Goal: Communication & Community: Ask a question

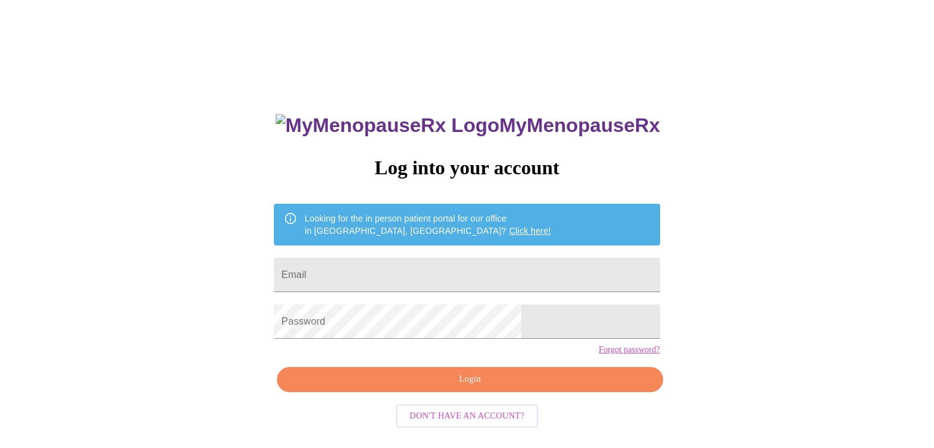
scroll to position [12, 0]
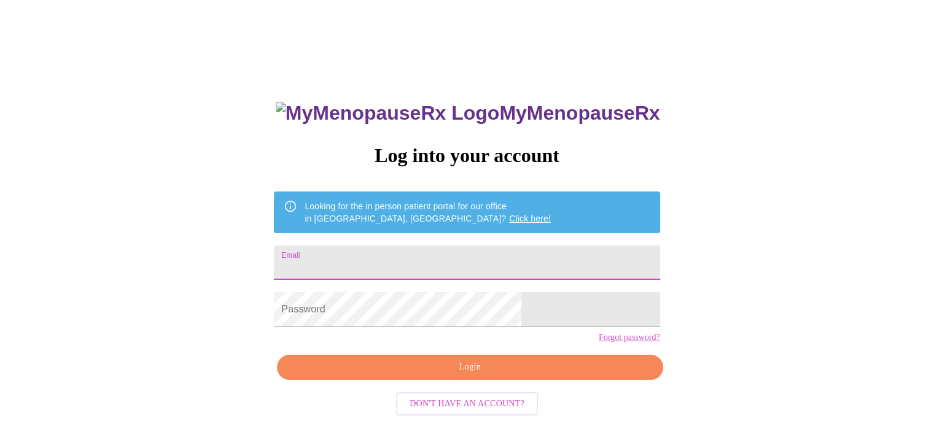
click at [377, 256] on input "Email" at bounding box center [467, 263] width 386 height 34
type input "andreamiller9306@gmail.com"
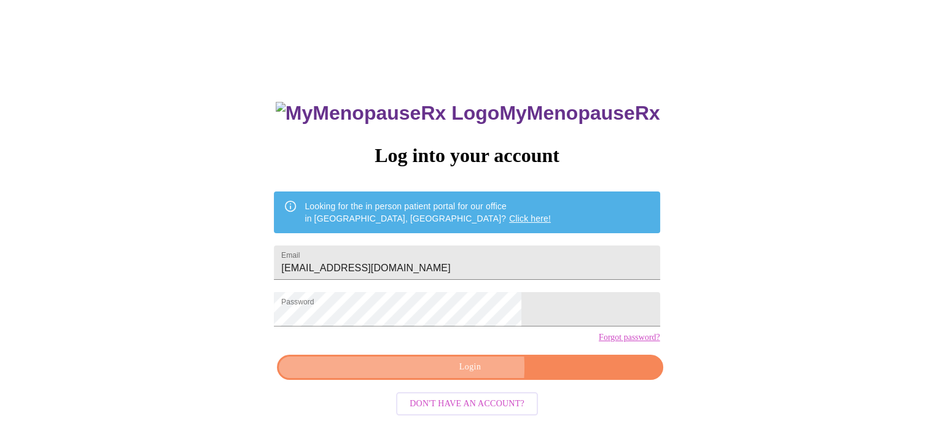
click at [444, 375] on span "Login" at bounding box center [470, 367] width 358 height 15
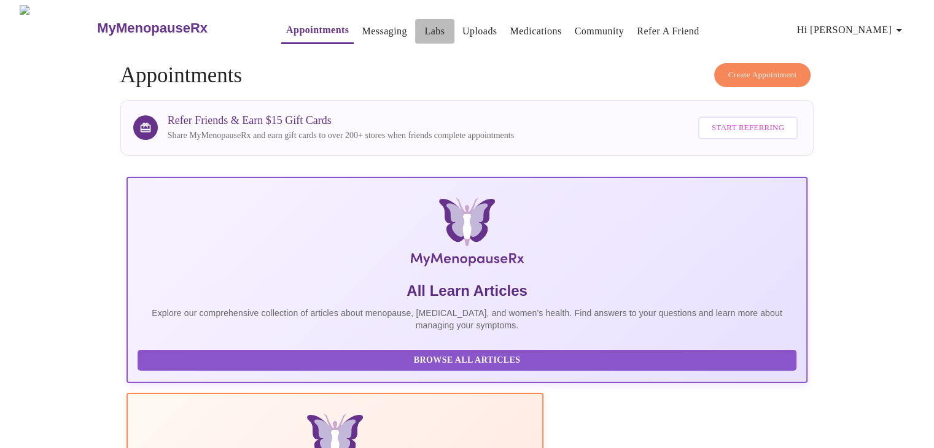
click at [424, 25] on link "Labs" at bounding box center [434, 31] width 20 height 17
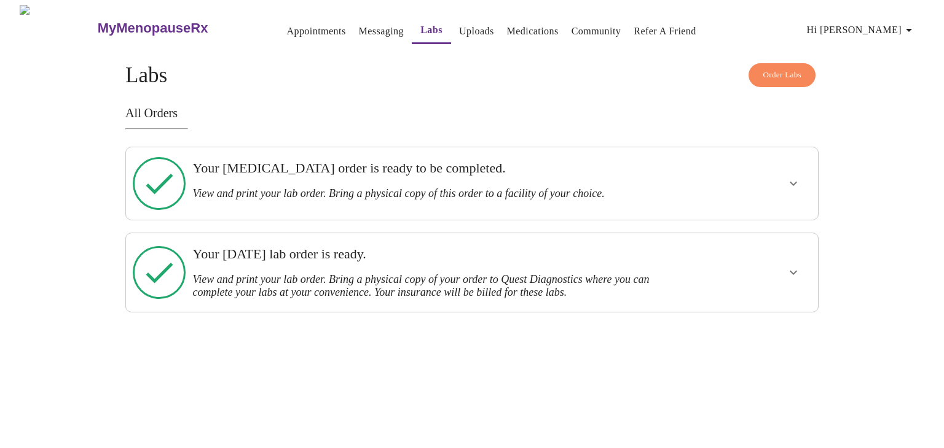
click at [333, 246] on h3 "Your Thursday, September 25th lab order is ready." at bounding box center [438, 254] width 492 height 16
click at [792, 265] on icon "show more" at bounding box center [793, 272] width 15 height 15
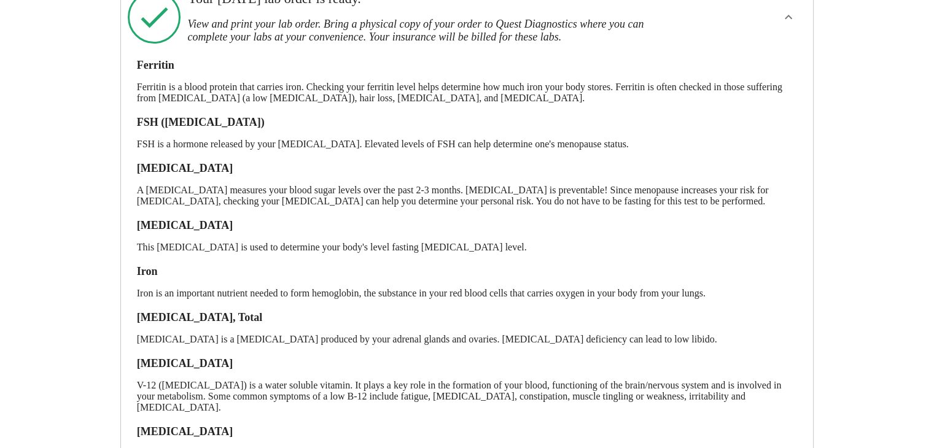
scroll to position [246, 0]
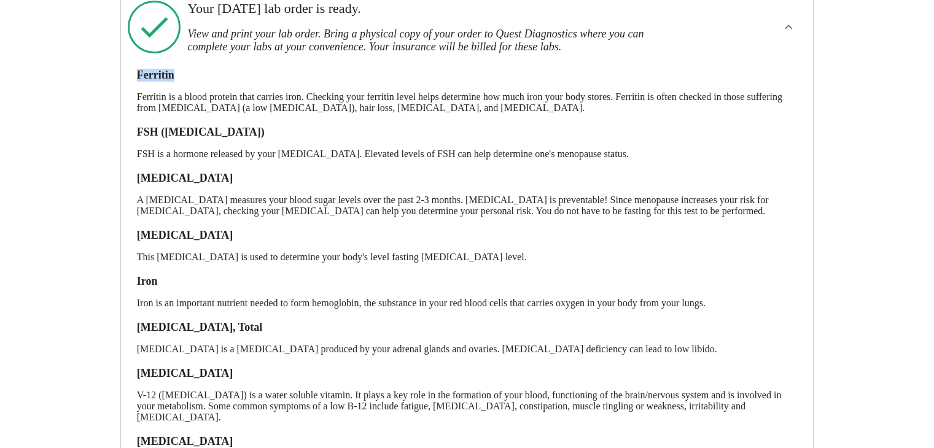
drag, startPoint x: 136, startPoint y: 53, endPoint x: 174, endPoint y: 48, distance: 38.5
click at [174, 57] on div "Ferritin Ferritin is a blood protein that carries iron. Checking your ferritin …" at bounding box center [467, 320] width 673 height 527
copy h3 "Ferritin"
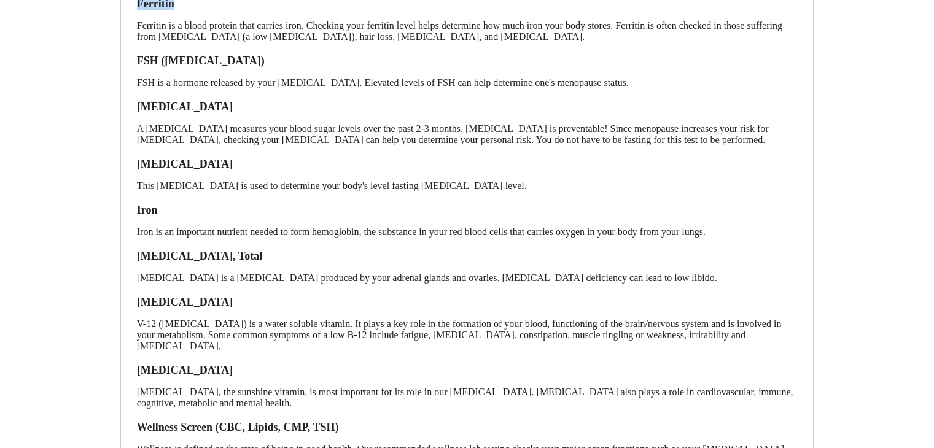
scroll to position [389, 0]
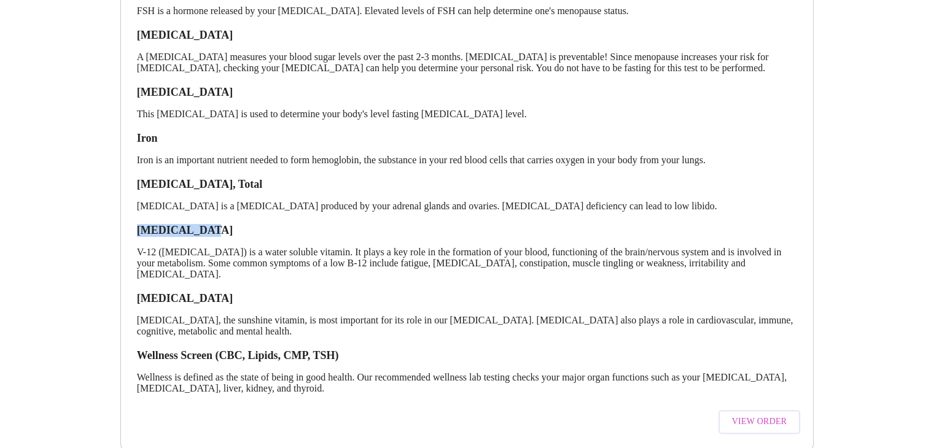
drag, startPoint x: 141, startPoint y: 214, endPoint x: 203, endPoint y: 209, distance: 62.8
click at [203, 224] on h3 "[MEDICAL_DATA]" at bounding box center [467, 230] width 661 height 13
copy h3 "[MEDICAL_DATA]"
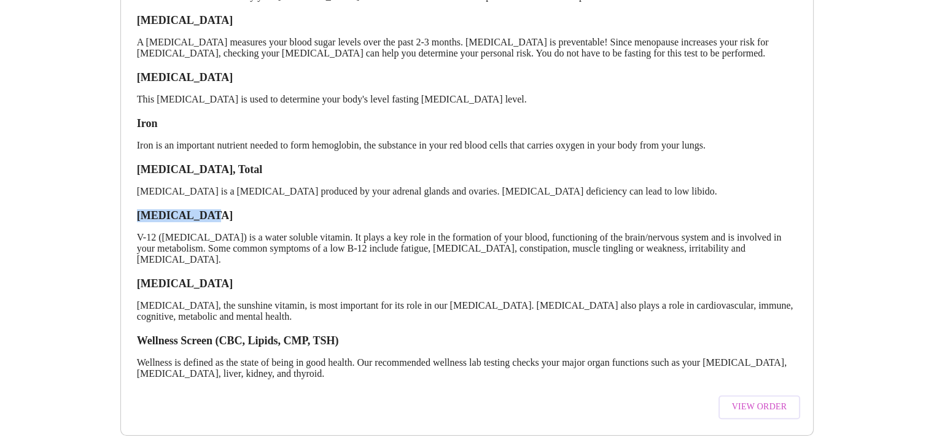
scroll to position [407, 0]
drag, startPoint x: 140, startPoint y: 267, endPoint x: 211, endPoint y: 267, distance: 71.3
click at [211, 278] on h3 "[MEDICAL_DATA]" at bounding box center [467, 284] width 661 height 13
copy h3 "[MEDICAL_DATA]"
click at [755, 400] on span "View Order" at bounding box center [759, 407] width 55 height 15
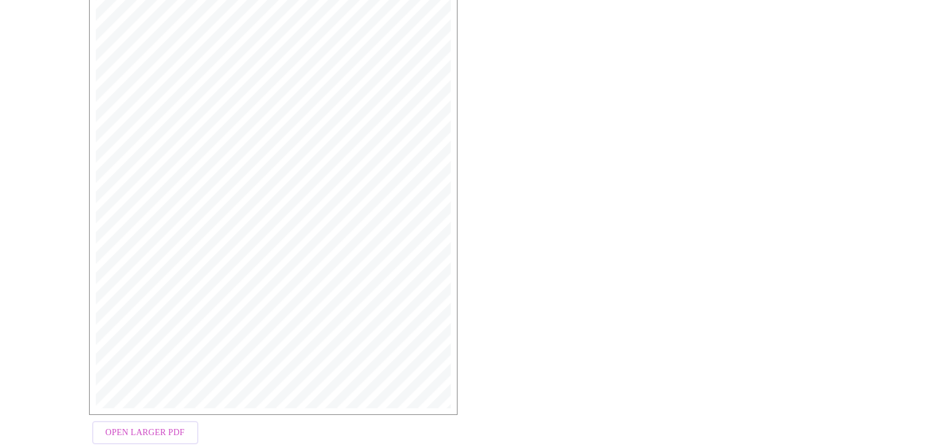
scroll to position [286, 0]
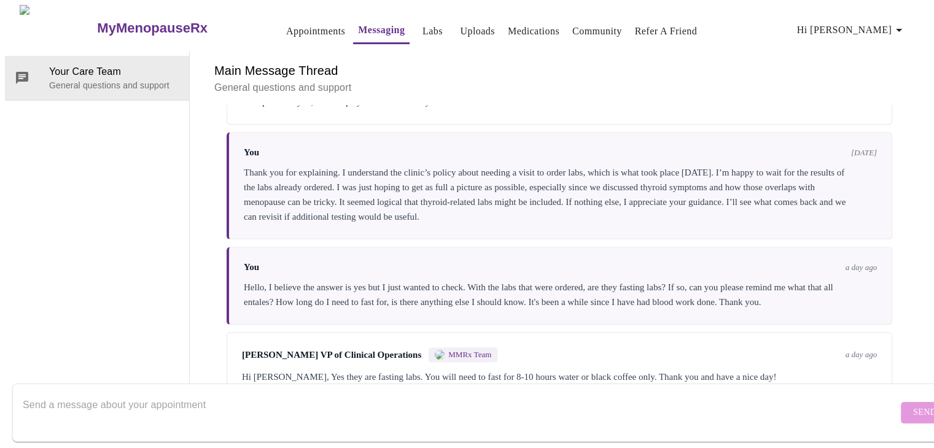
scroll to position [753, 0]
click at [238, 396] on textarea "Send a message about your appointment" at bounding box center [460, 412] width 875 height 39
paste textarea "Ferritin"
paste textarea "[MEDICAL_DATA]"
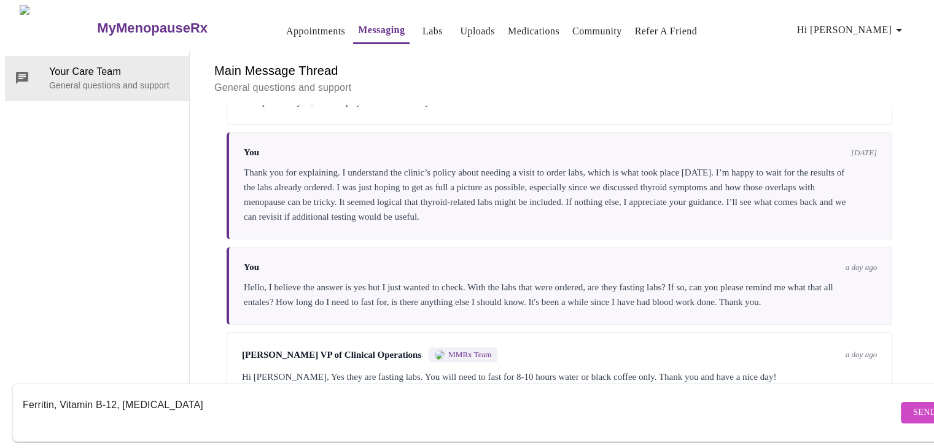
click at [22, 393] on form "Ferritin, Vitamin B-12, [MEDICAL_DATA] Send" at bounding box center [484, 413] width 945 height 58
click at [25, 393] on textarea "Ferritin, Vitamin B-12, [MEDICAL_DATA]" at bounding box center [460, 412] width 875 height 39
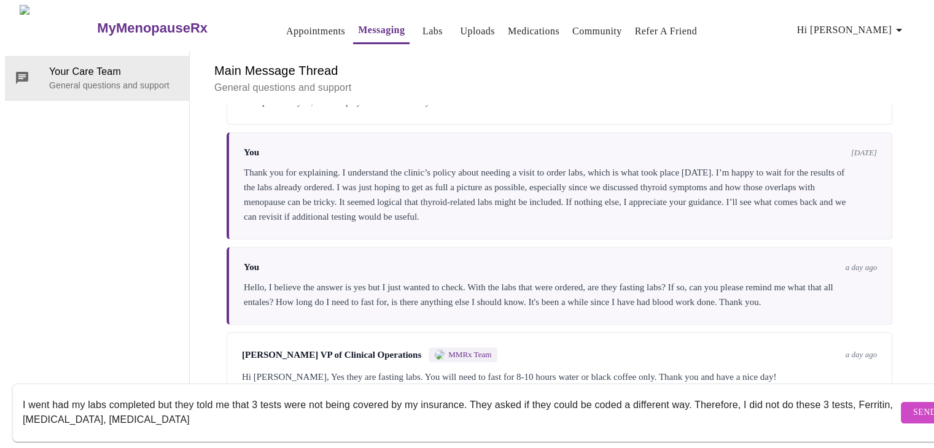
click at [187, 410] on textarea "I went had my labs completed but they told me that 3 tests were not being cover…" at bounding box center [460, 412] width 875 height 39
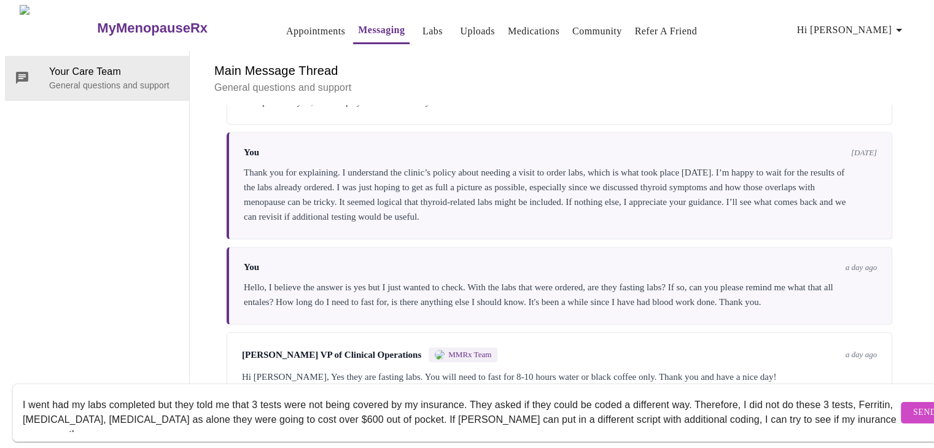
scroll to position [8, 0]
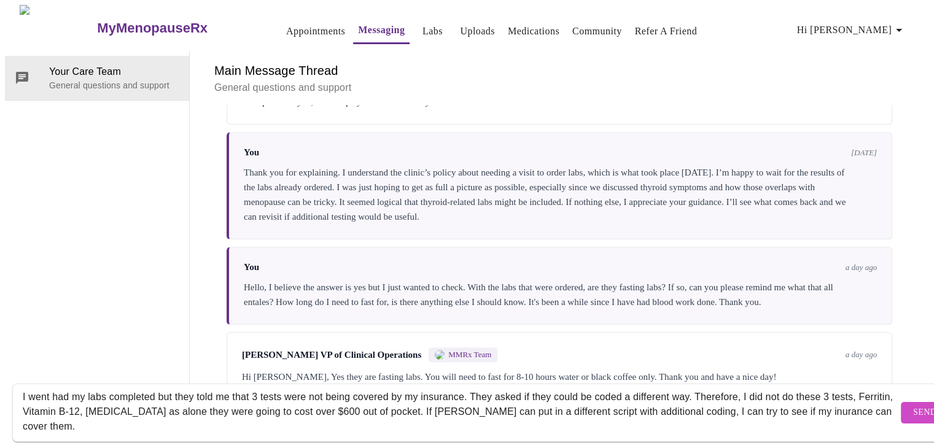
click at [792, 401] on textarea "I went had my labs completed but they told me that 3 tests were not being cover…" at bounding box center [460, 412] width 875 height 39
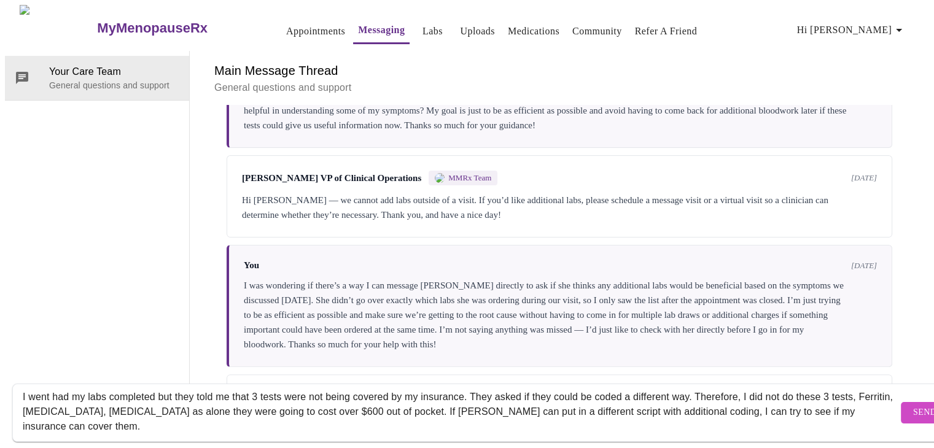
scroll to position [364, 0]
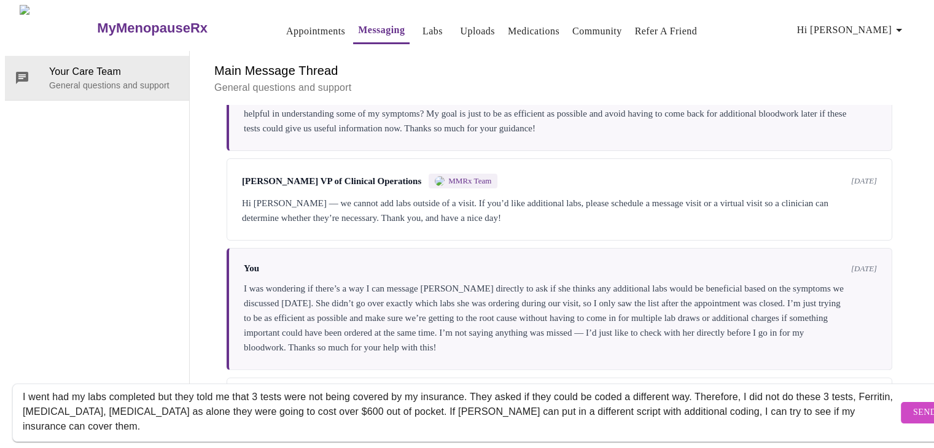
click at [98, 419] on textarea "I went had my labs completed but they told me that 3 tests were not being cover…" at bounding box center [460, 412] width 875 height 39
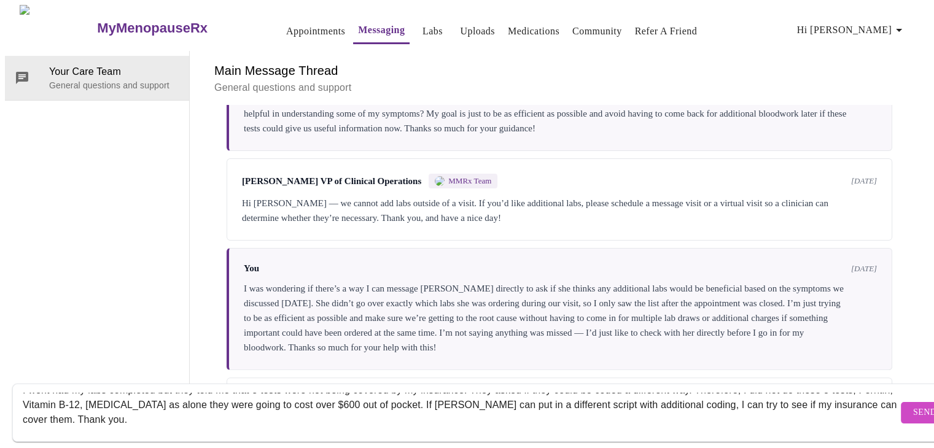
type textarea "I went had my labs completed but they told me that 3 tests were not being cover…"
click at [913, 405] on span "Send" at bounding box center [924, 412] width 23 height 15
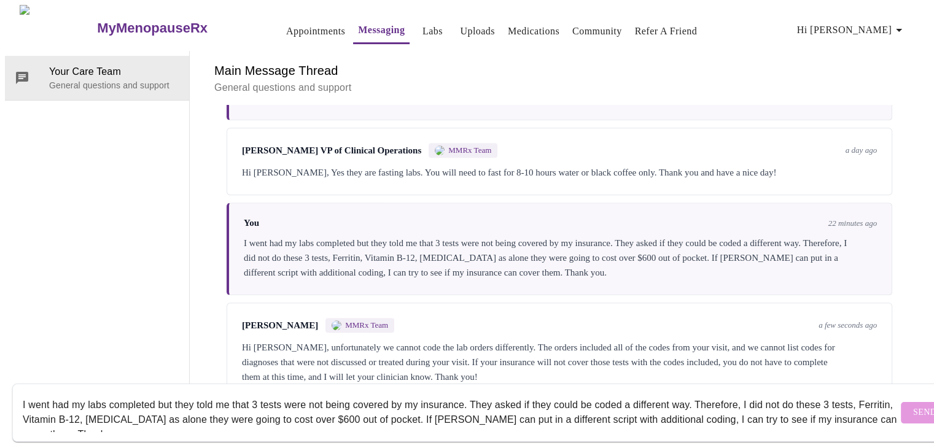
scroll to position [963, 0]
